Goal: Task Accomplishment & Management: Use online tool/utility

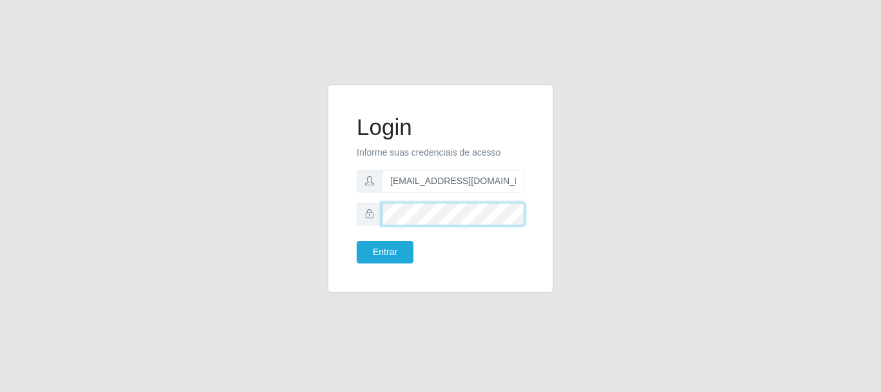
click at [357, 241] on button "Entrar" at bounding box center [385, 252] width 57 height 23
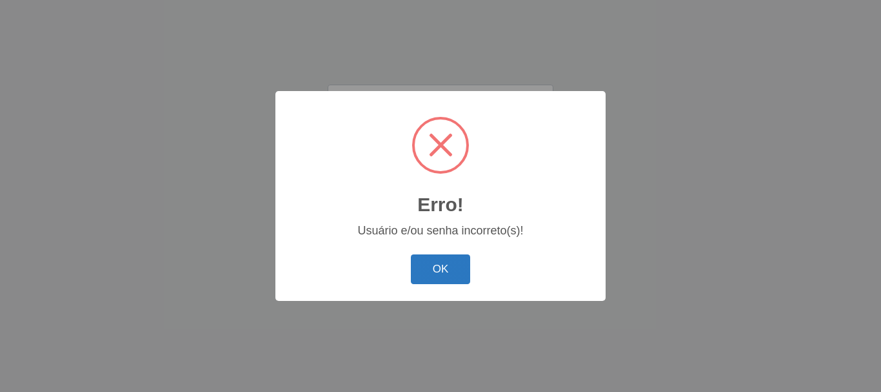
click at [452, 275] on button "OK" at bounding box center [441, 269] width 60 height 30
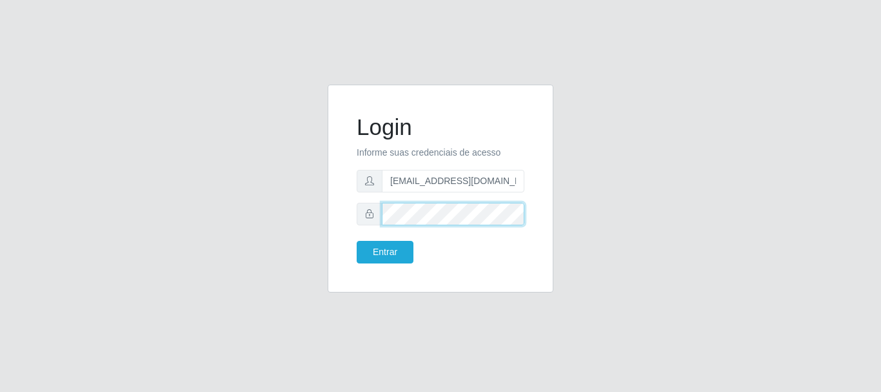
click at [357, 241] on button "Entrar" at bounding box center [385, 252] width 57 height 23
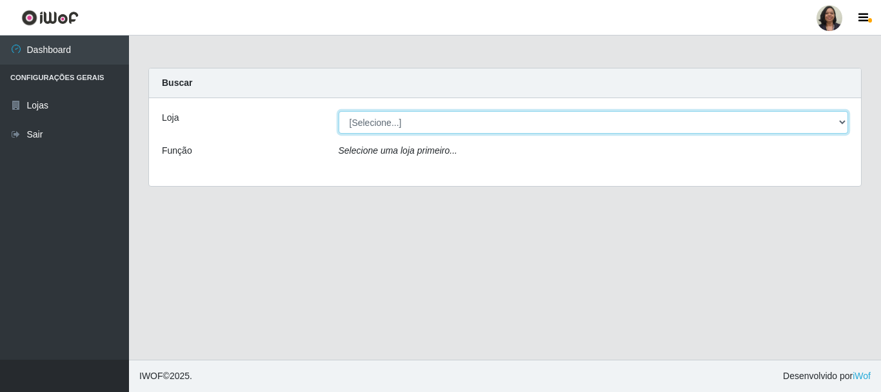
click at [841, 121] on select "[Selecione...] SuperFácil Atacado - Rodoviária" at bounding box center [594, 122] width 510 height 23
select select "400"
click at [339, 111] on select "[Selecione...] SuperFácil Atacado - Rodoviária" at bounding box center [594, 122] width 510 height 23
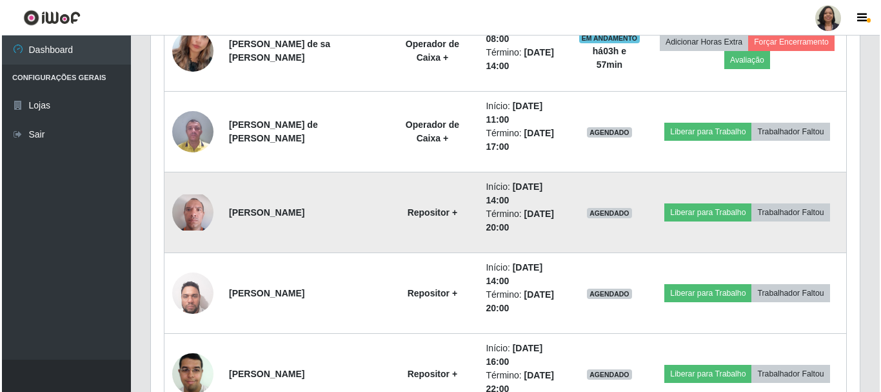
scroll to position [774, 0]
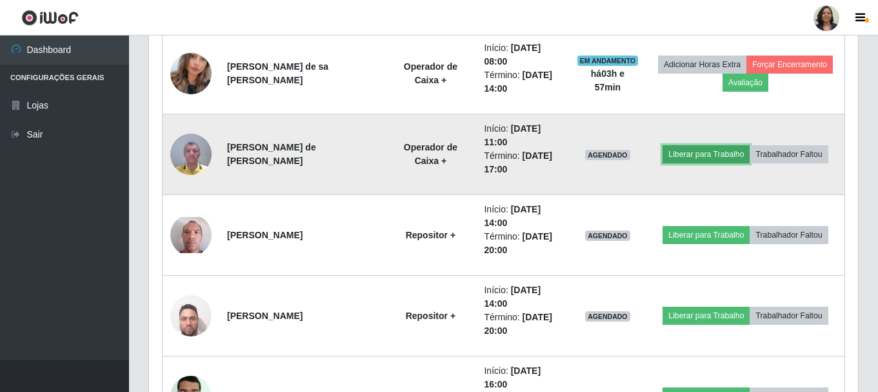
click at [702, 157] on button "Liberar para Trabalho" at bounding box center [705, 154] width 87 height 18
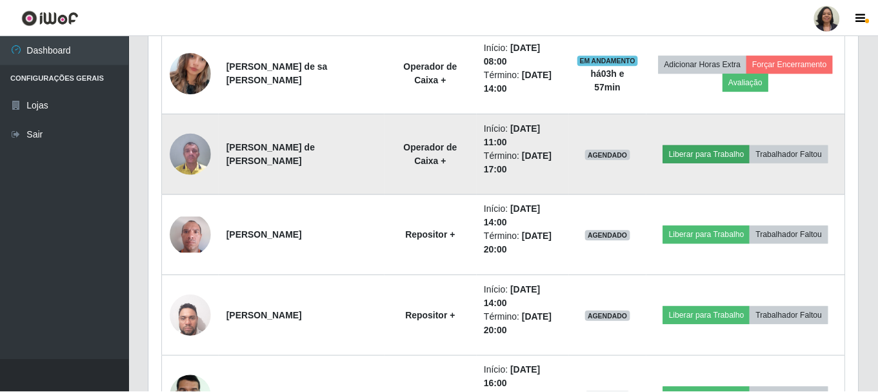
scroll to position [268, 702]
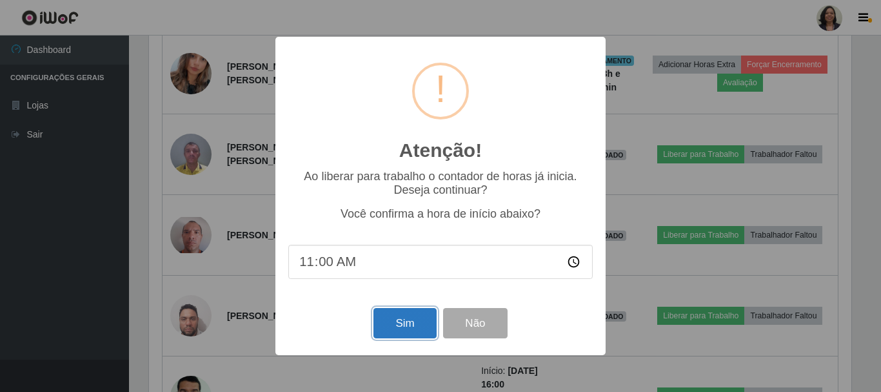
click at [423, 321] on button "Sim" at bounding box center [404, 323] width 63 height 30
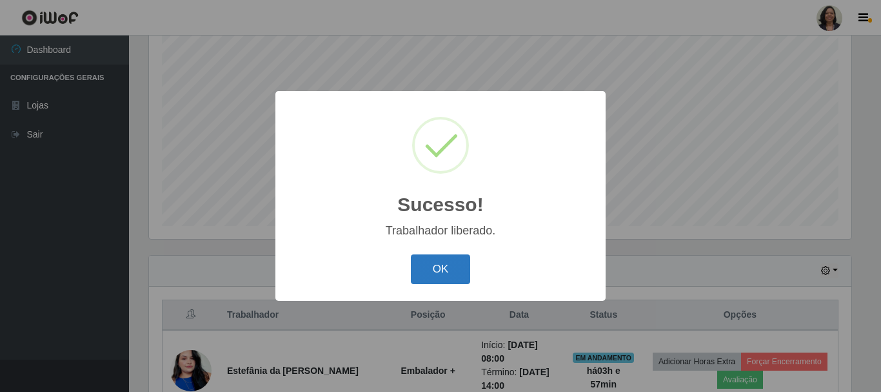
click at [430, 268] on button "OK" at bounding box center [441, 269] width 60 height 30
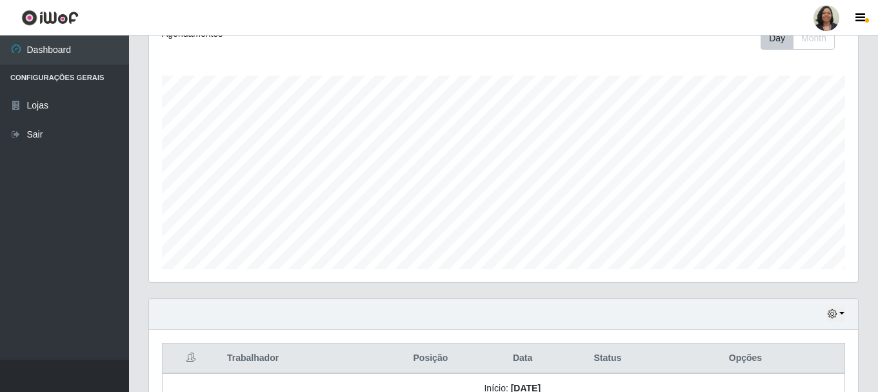
scroll to position [187, 0]
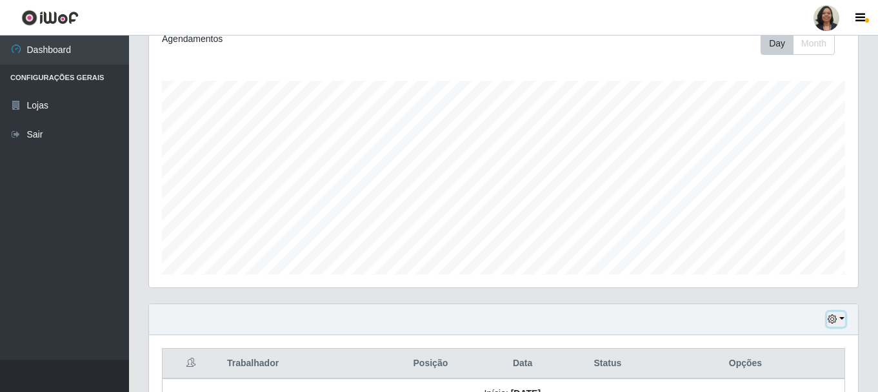
click at [833, 319] on icon "button" at bounding box center [832, 318] width 9 height 9
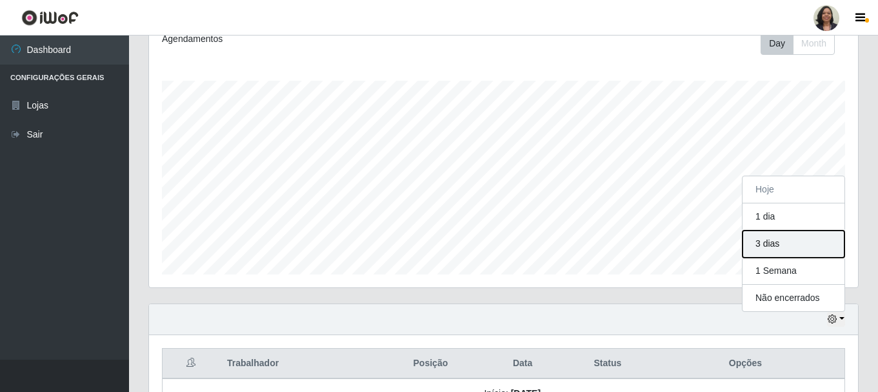
click at [765, 244] on button "3 dias" at bounding box center [793, 243] width 102 height 27
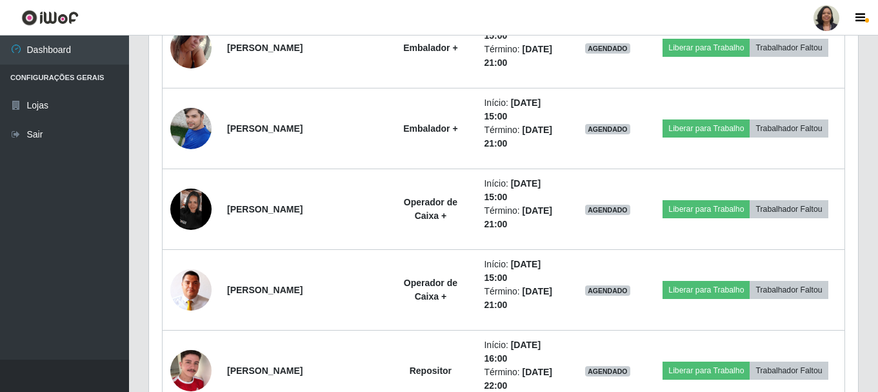
scroll to position [2557, 0]
